Goal: Task Accomplishment & Management: Manage account settings

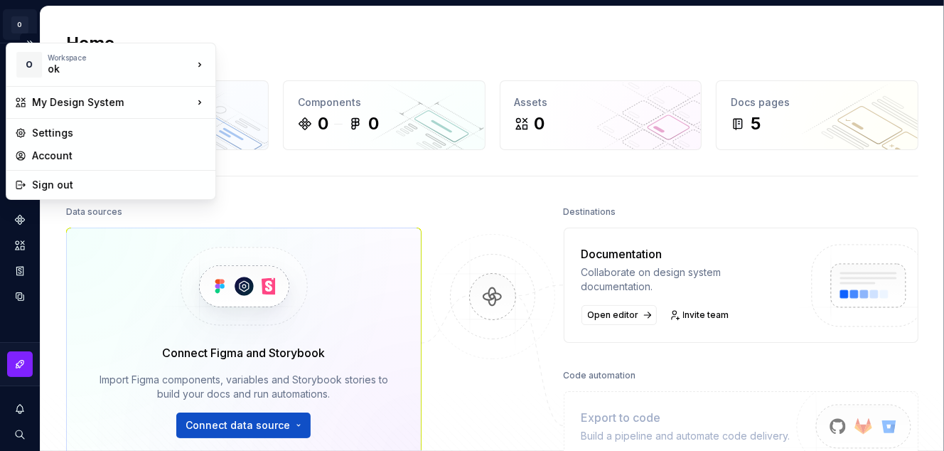
click at [23, 26] on html "O My Design System Y Design system data Home Design tokens 0 Components 0 0 Ass…" at bounding box center [472, 225] width 944 height 451
click at [49, 159] on div "Account" at bounding box center [119, 156] width 175 height 14
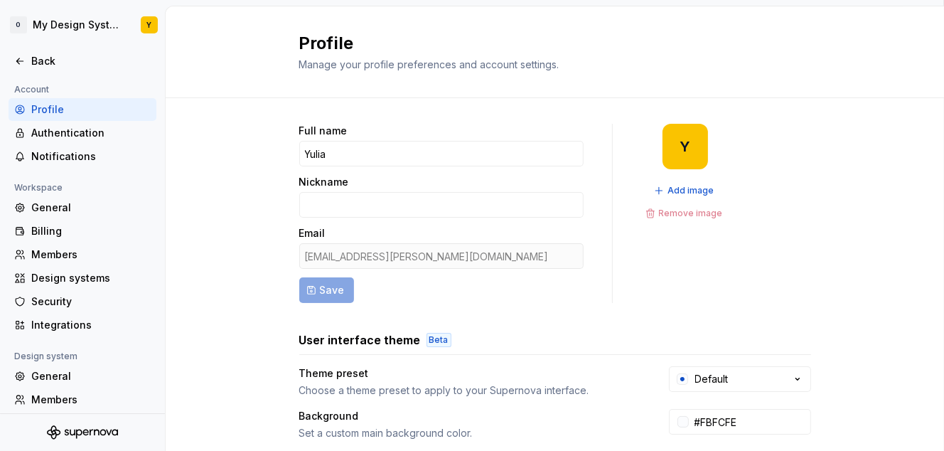
scroll to position [362, 0]
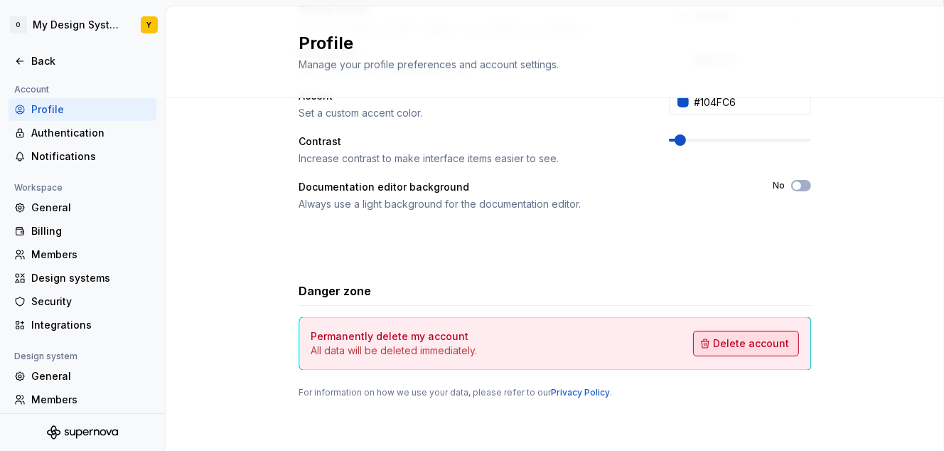
click at [775, 348] on span "Delete account" at bounding box center [752, 343] width 76 height 14
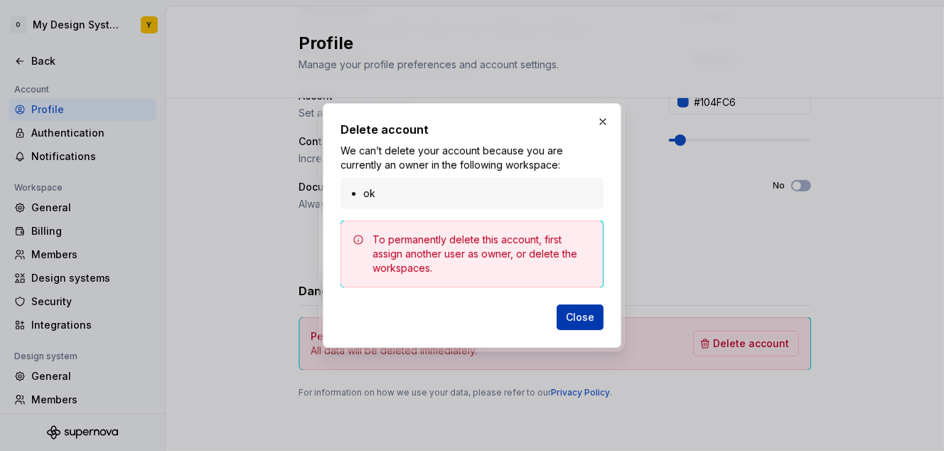
click at [582, 317] on span "Close" at bounding box center [580, 317] width 28 height 14
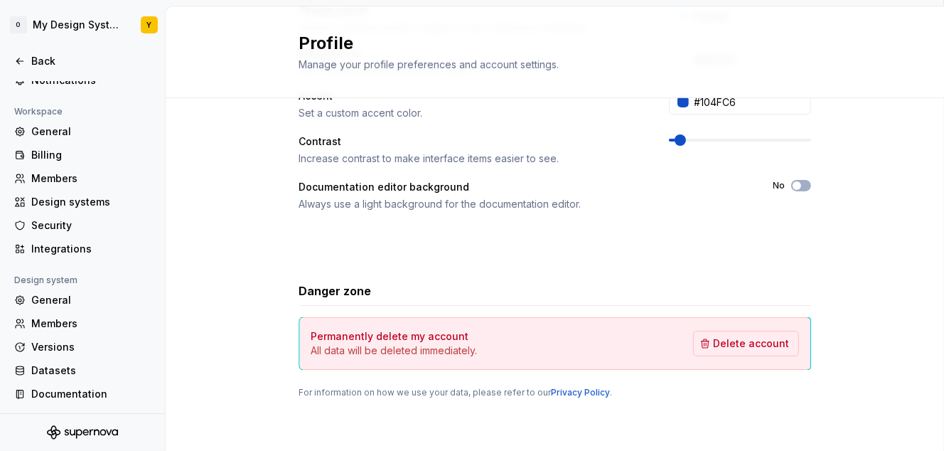
scroll to position [0, 0]
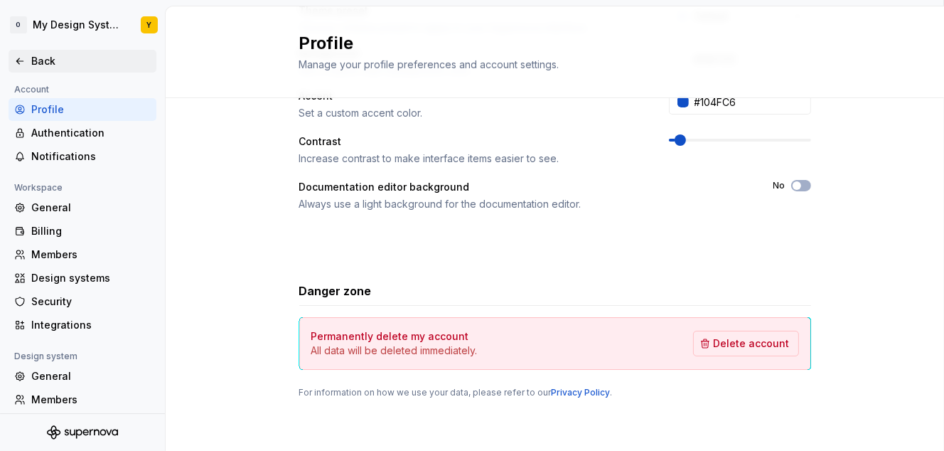
click at [46, 65] on div "Back" at bounding box center [90, 61] width 119 height 14
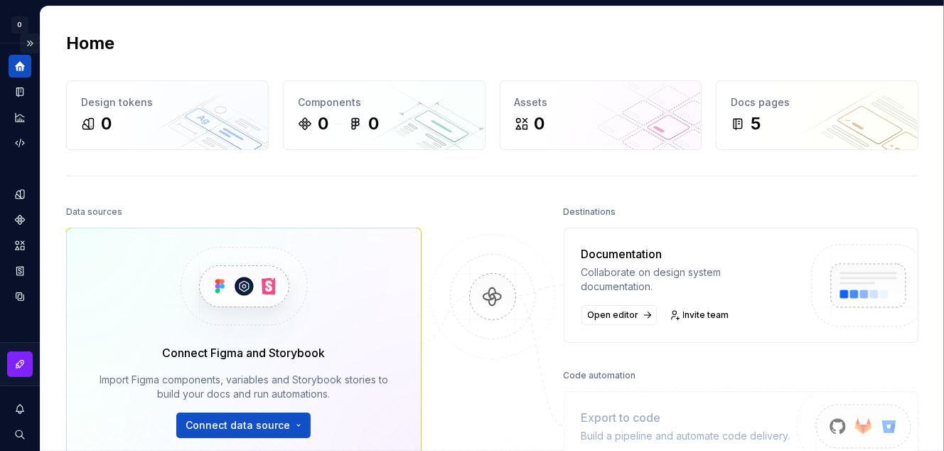
click at [32, 45] on button "Expand sidebar" at bounding box center [30, 43] width 20 height 20
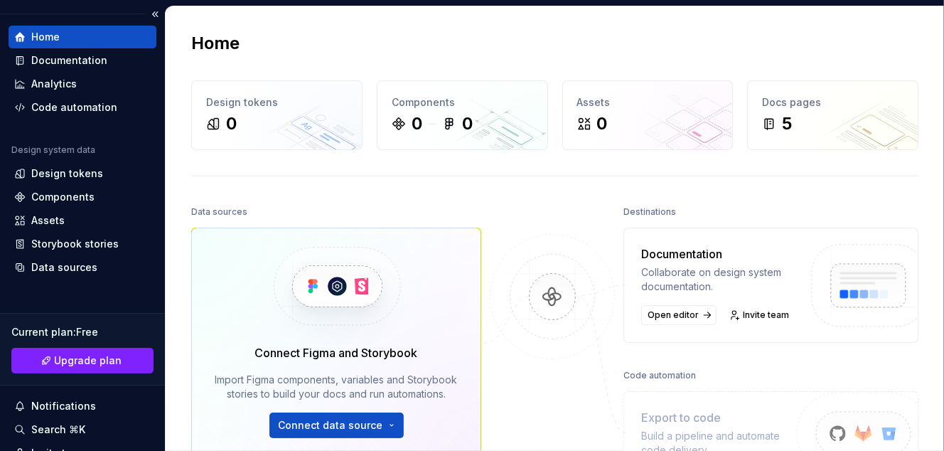
scroll to position [161, 0]
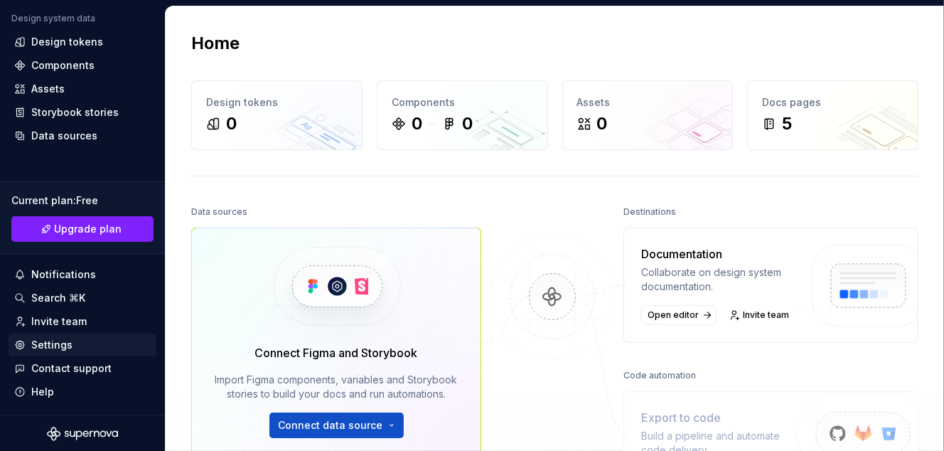
click at [64, 344] on div "Settings" at bounding box center [51, 345] width 41 height 14
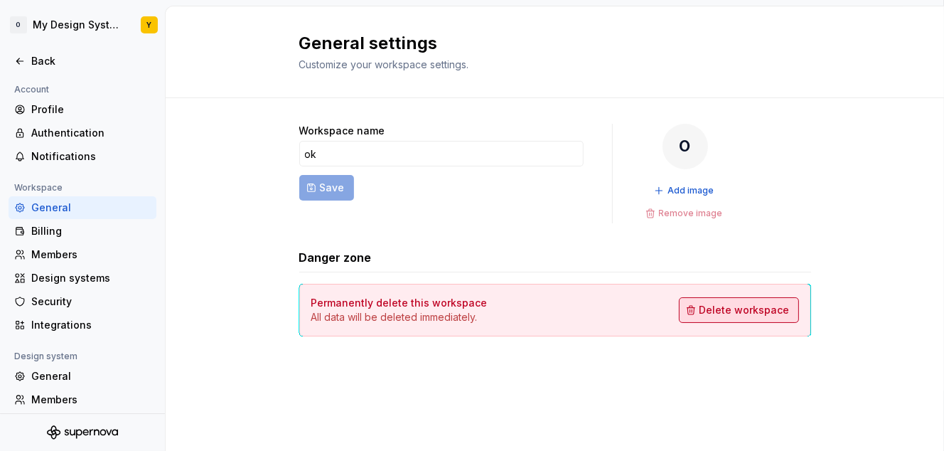
click at [748, 309] on span "Delete workspace" at bounding box center [744, 310] width 90 height 14
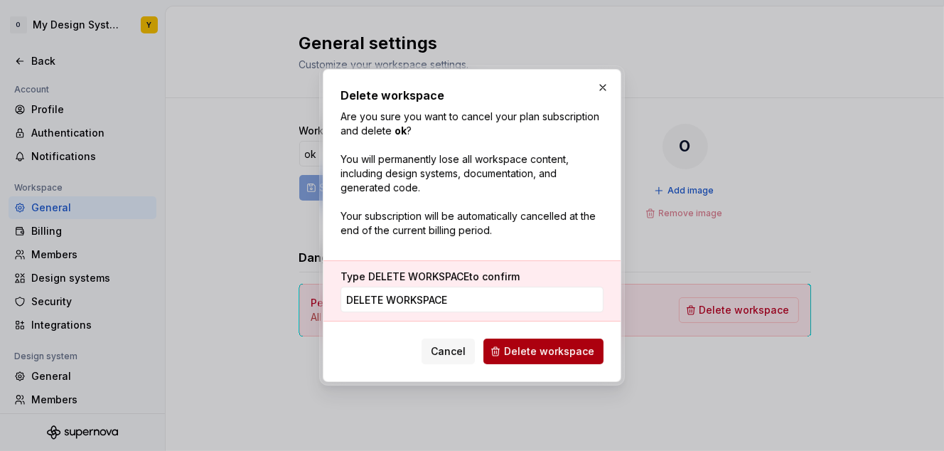
type input "DELETE WORKSPACE"
click at [542, 355] on span "Delete workspace" at bounding box center [549, 351] width 90 height 14
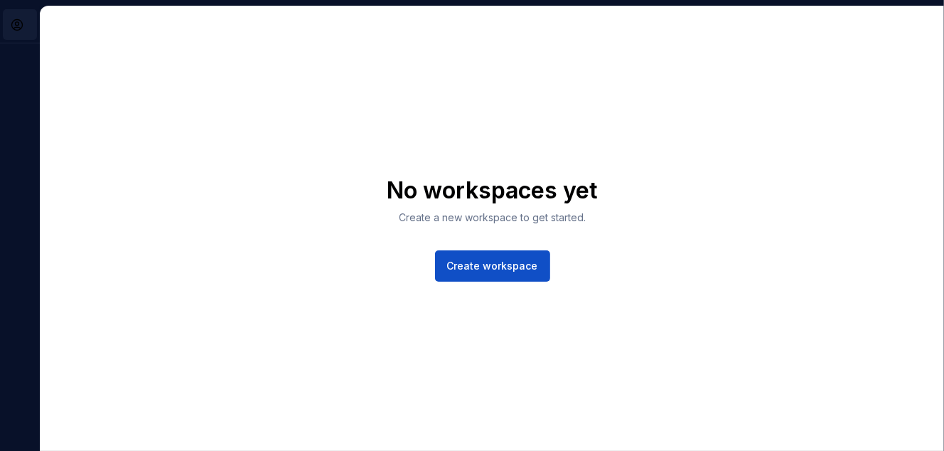
click at [23, 16] on html "Y No workspaces yet Create a new workspace to get started. Create workspace" at bounding box center [472, 225] width 944 height 451
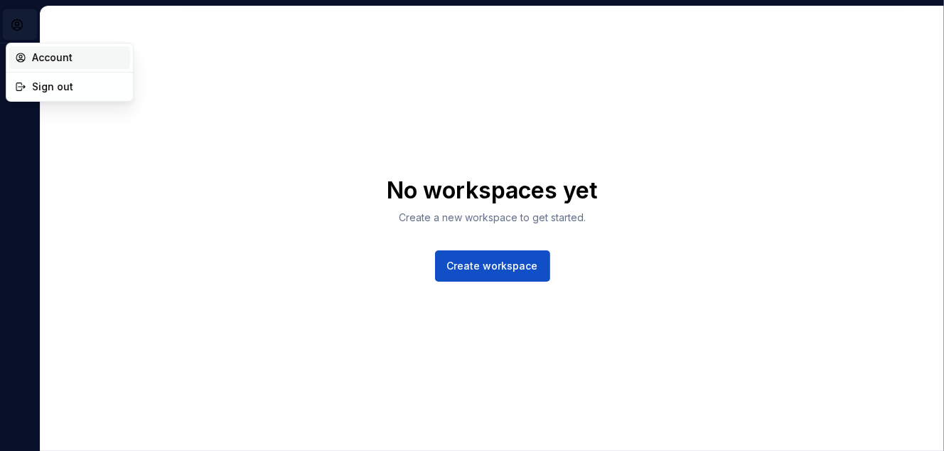
click at [33, 55] on div "Account" at bounding box center [78, 57] width 92 height 14
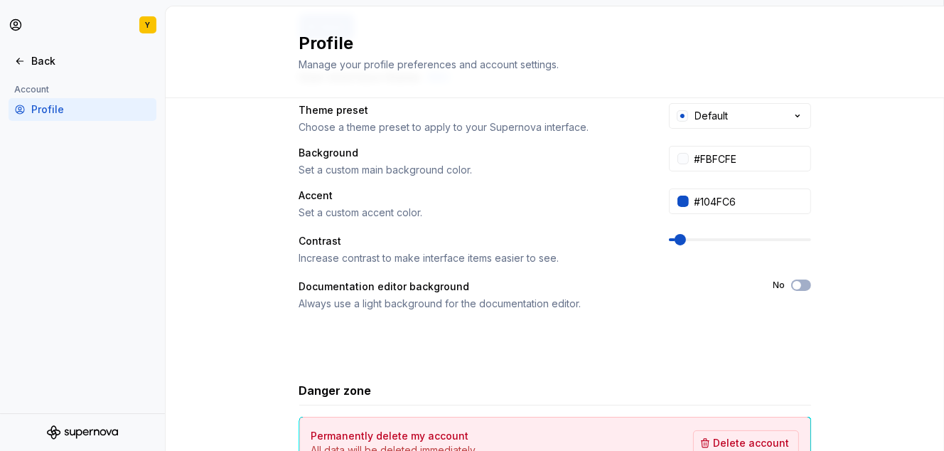
scroll to position [313, 0]
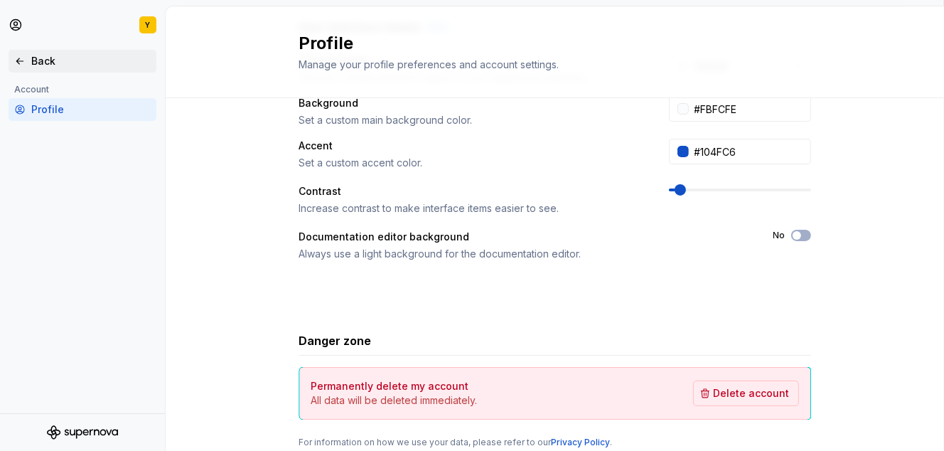
click at [22, 65] on icon at bounding box center [19, 60] width 11 height 11
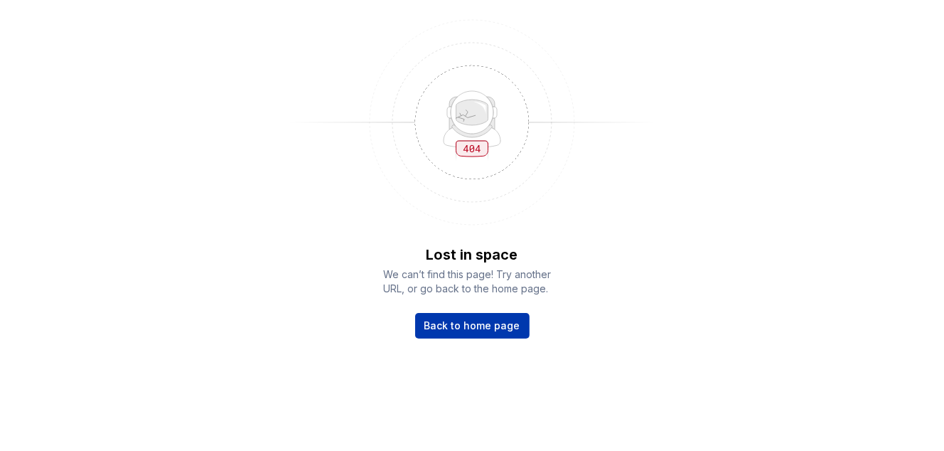
click at [478, 328] on span "Back to home page" at bounding box center [472, 325] width 96 height 14
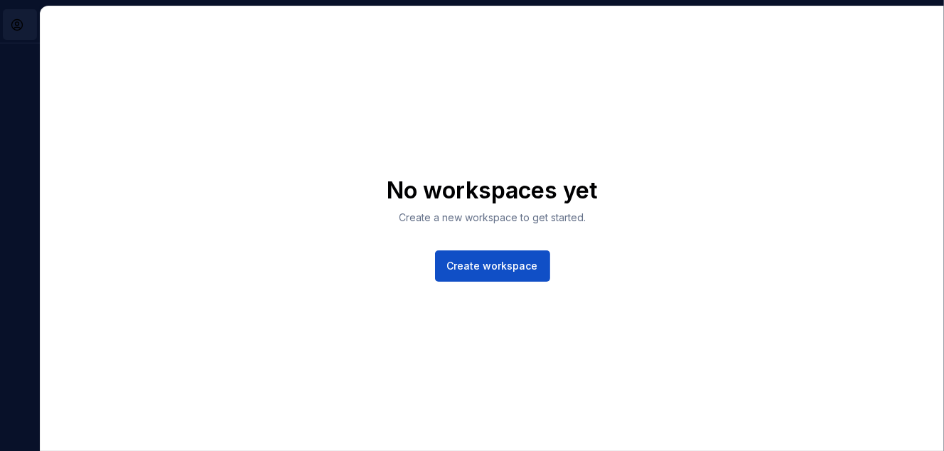
click at [12, 15] on html "Y No workspaces yet Create a new workspace to get started. Create workspace" at bounding box center [472, 225] width 944 height 451
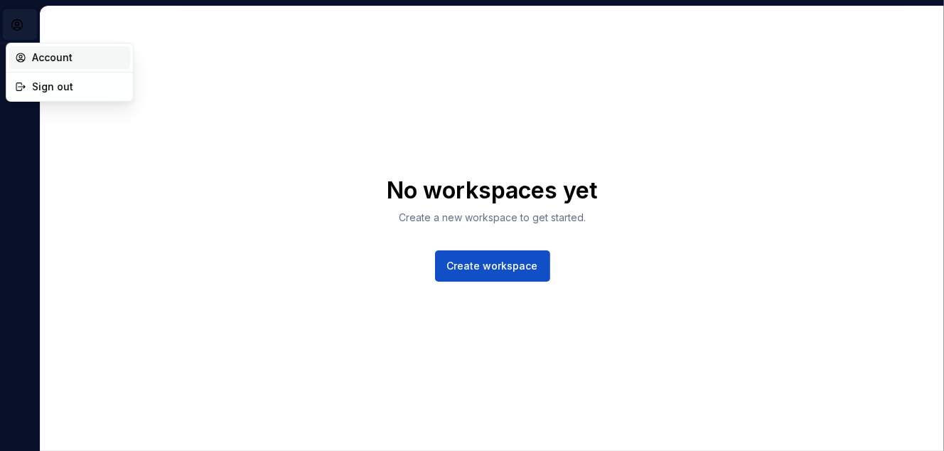
click at [30, 53] on div "Account" at bounding box center [69, 57] width 121 height 23
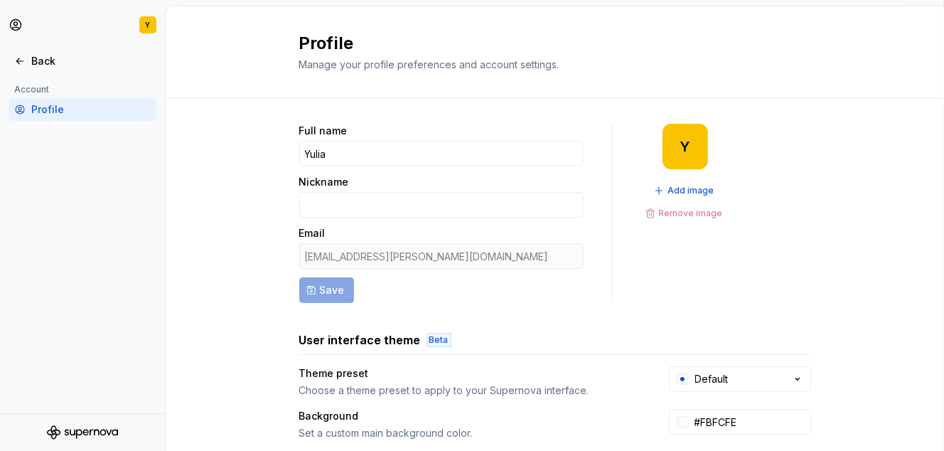
scroll to position [362, 0]
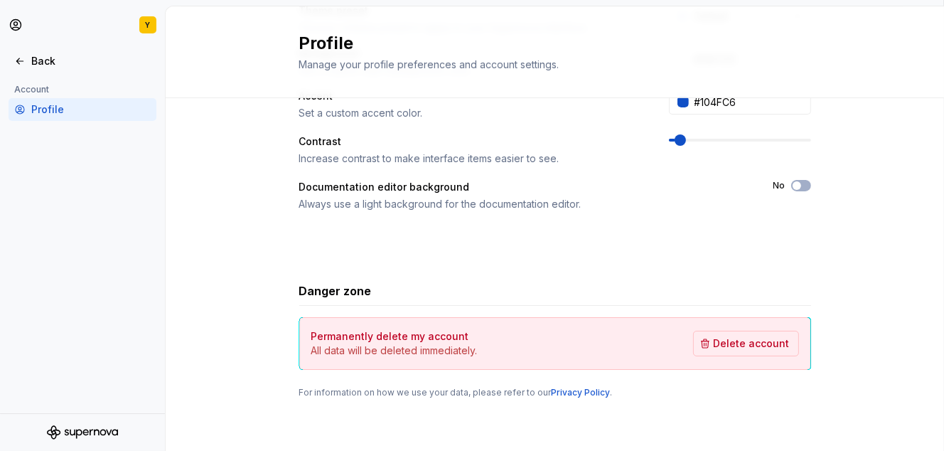
click at [753, 327] on div "Permanently delete my account All data will be deleted immediately. Delete acco…" at bounding box center [555, 343] width 512 height 53
click at [755, 338] on span "Delete account" at bounding box center [752, 343] width 76 height 14
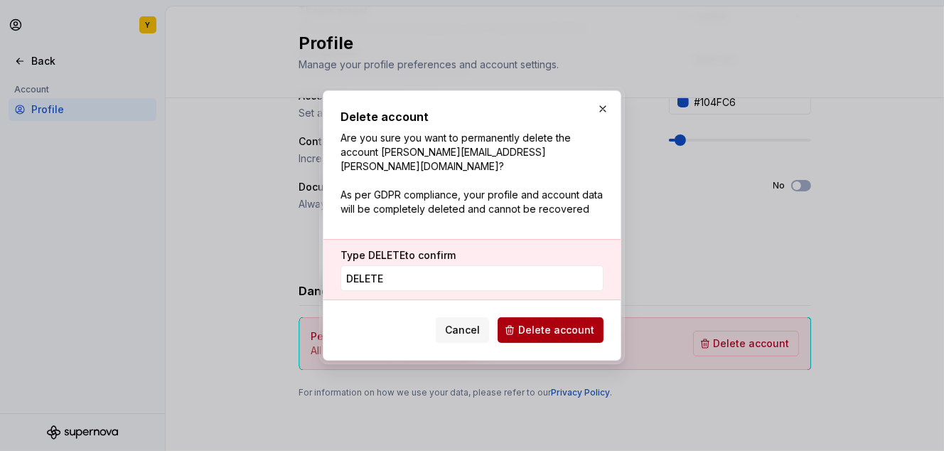
type input "DELETE"
click at [572, 328] on span "Delete account" at bounding box center [556, 330] width 76 height 14
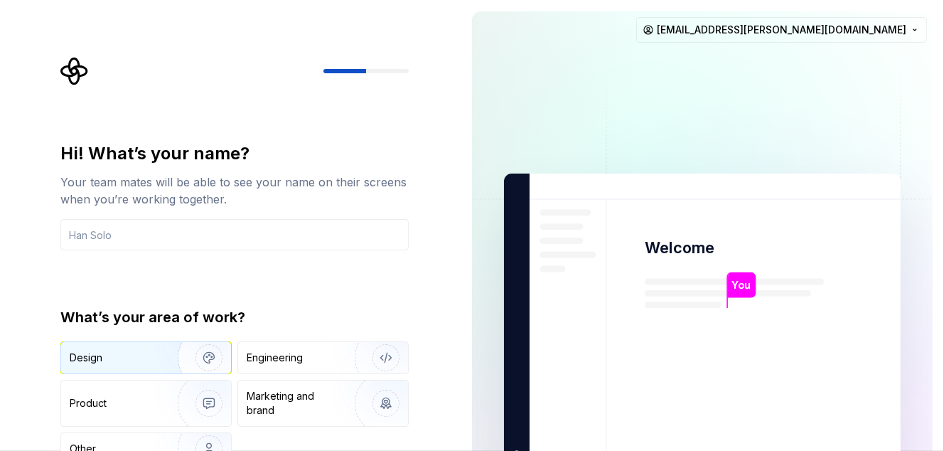
click at [178, 355] on img "button" at bounding box center [199, 357] width 91 height 95
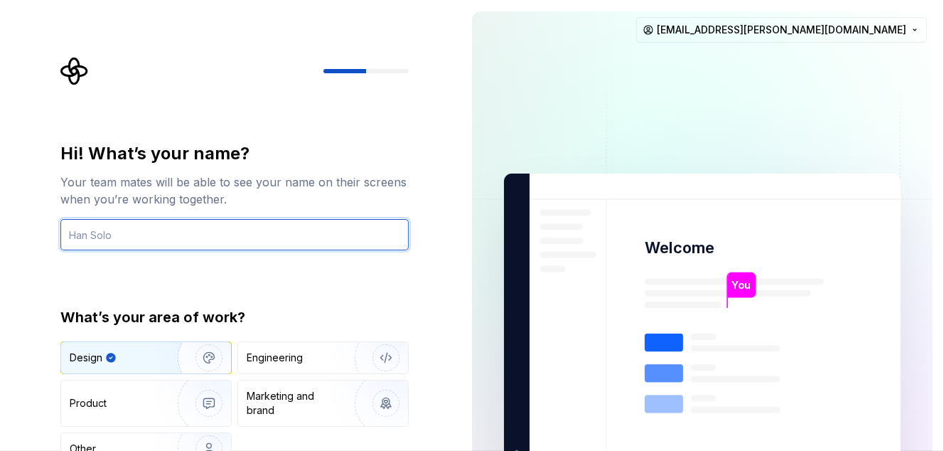
click at [228, 219] on input "text" at bounding box center [234, 234] width 348 height 31
type input "T"
type input "Yulia"
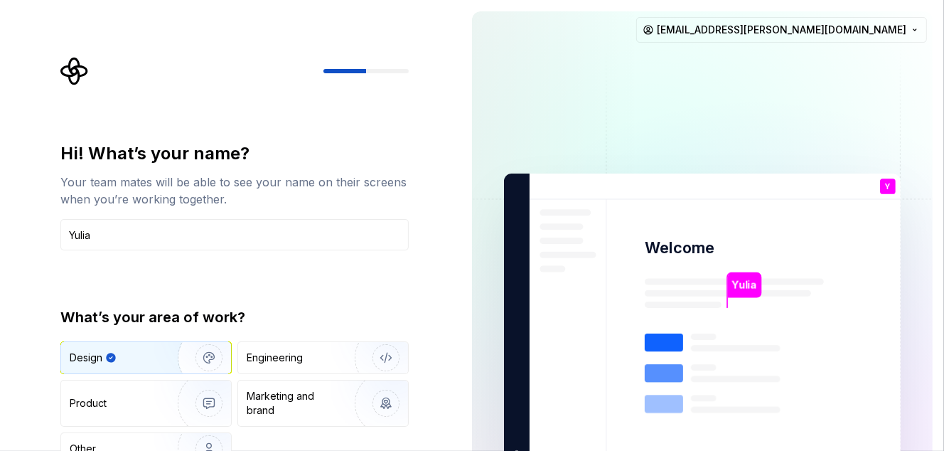
click at [451, 277] on div "Hi! What’s your name? Your team mates will be able to see your name on their sc…" at bounding box center [230, 320] width 461 height 641
click at [241, 240] on input "Yulia" at bounding box center [234, 234] width 348 height 31
click at [271, 286] on div "Hi! What’s your name? Your team mates will be able to see your name on their sc…" at bounding box center [234, 303] width 348 height 323
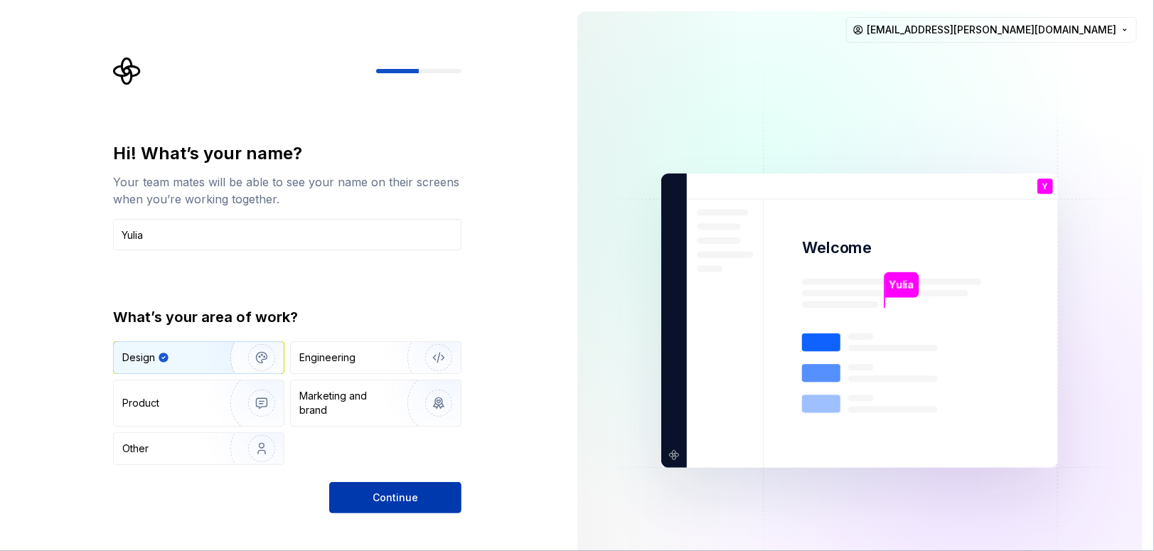
click at [376, 450] on span "Continue" at bounding box center [394, 497] width 45 height 14
click at [385, 450] on div "Continue" at bounding box center [395, 497] width 132 height 31
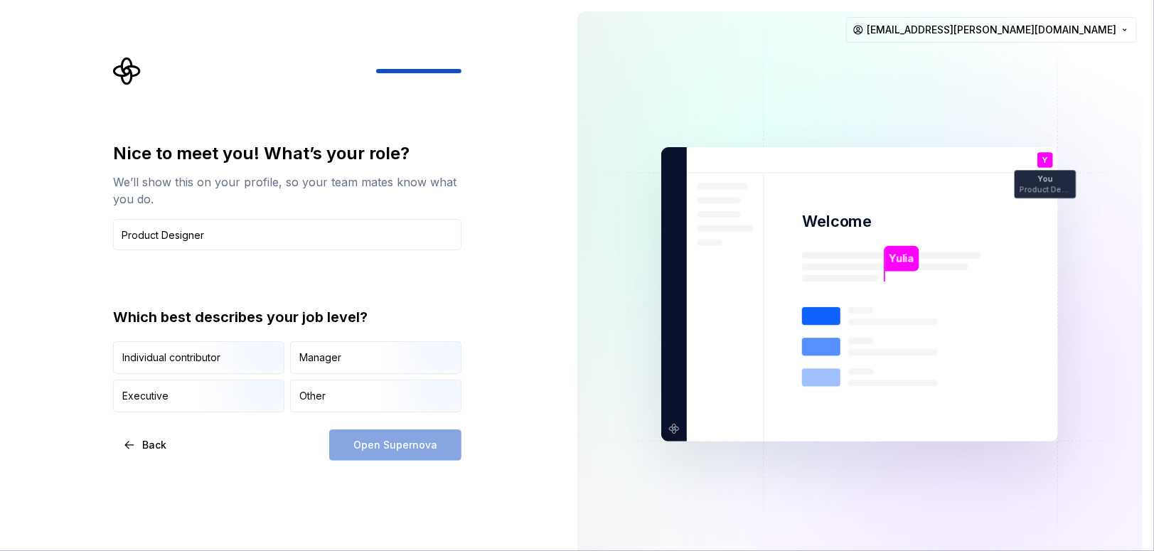
type input "Product Designer"
click at [386, 450] on div "Open Supernova" at bounding box center [395, 444] width 132 height 31
click at [245, 359] on img "button" at bounding box center [249, 375] width 91 height 95
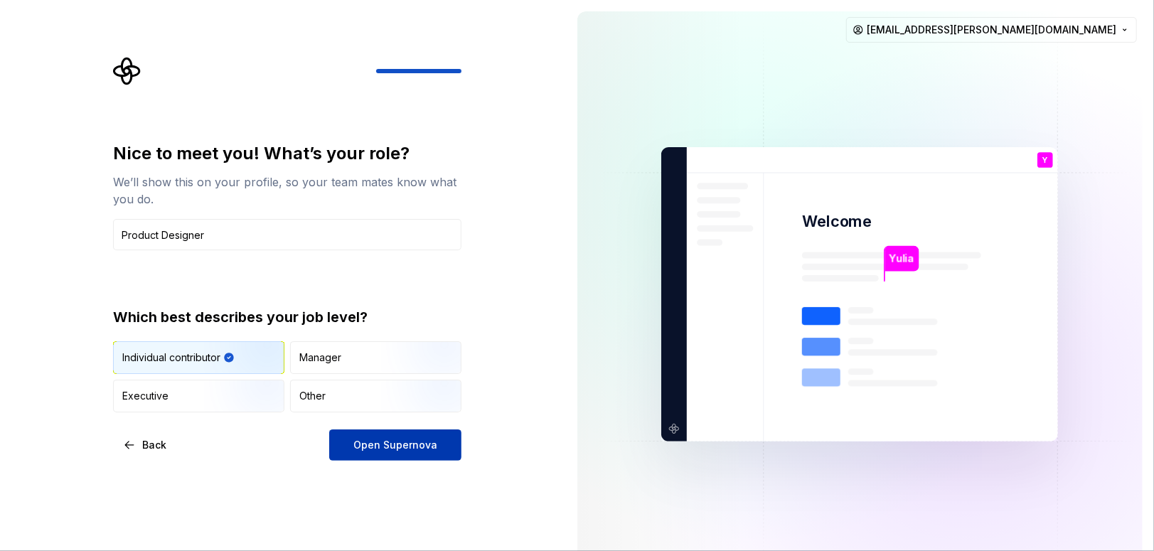
click at [374, 442] on span "Open Supernova" at bounding box center [395, 445] width 84 height 14
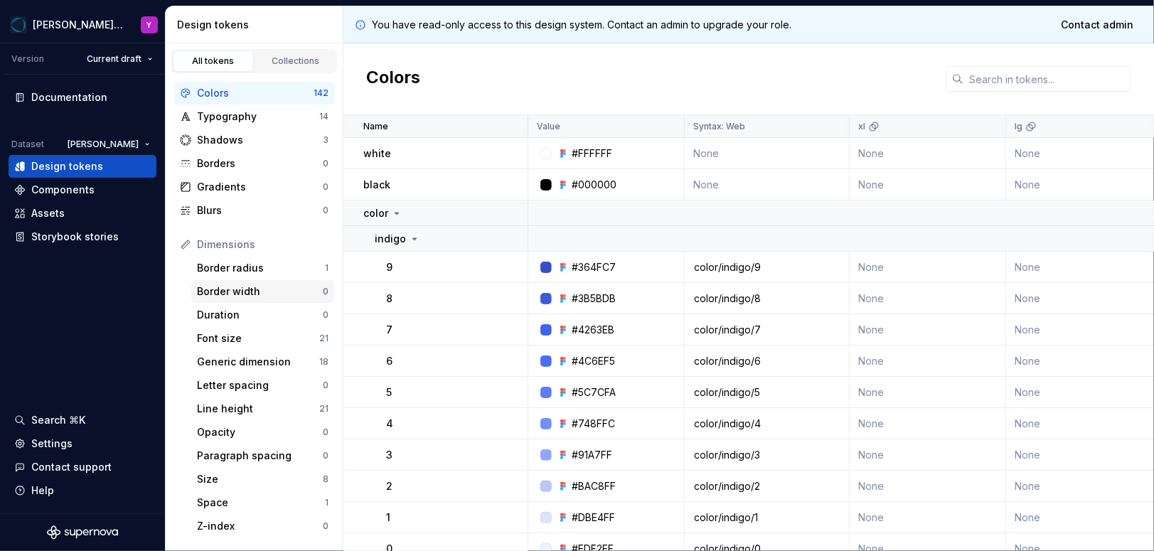
scroll to position [225, 0]
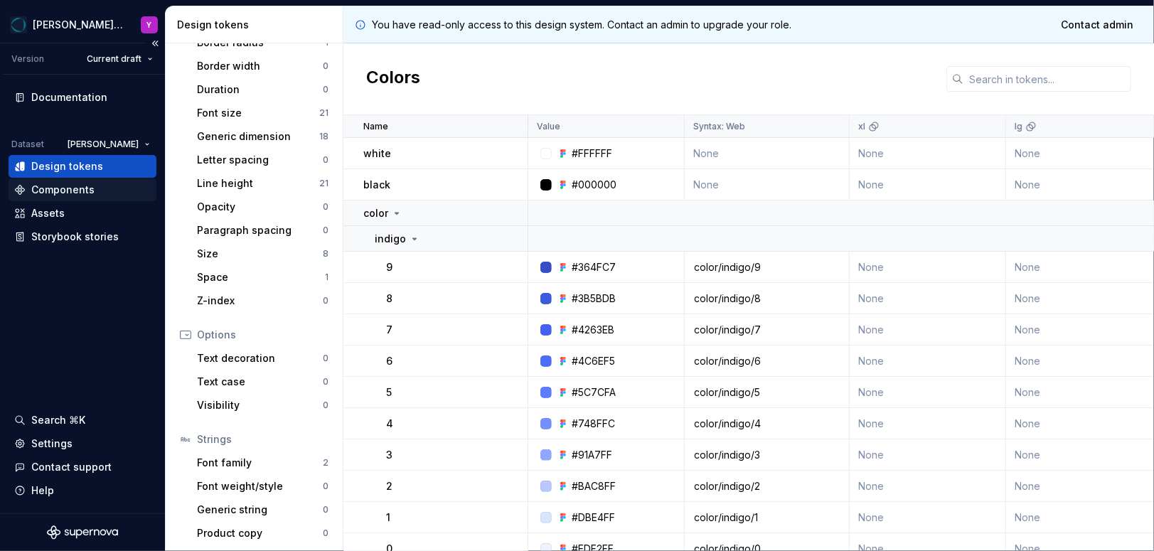
click at [98, 193] on div "Components" at bounding box center [82, 190] width 136 height 14
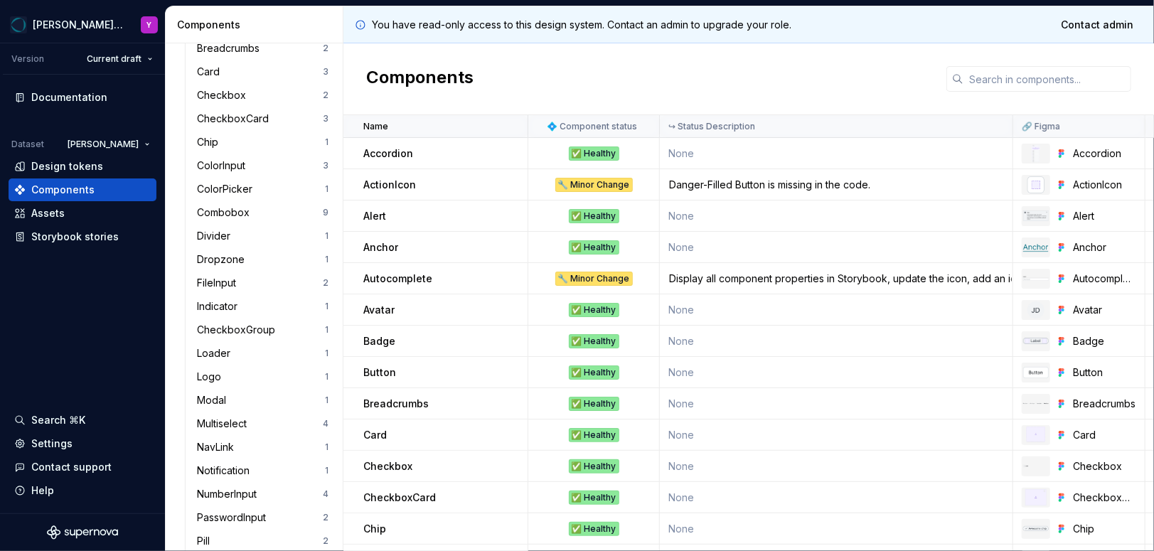
scroll to position [910, 0]
